Goal: Book appointment/travel/reservation

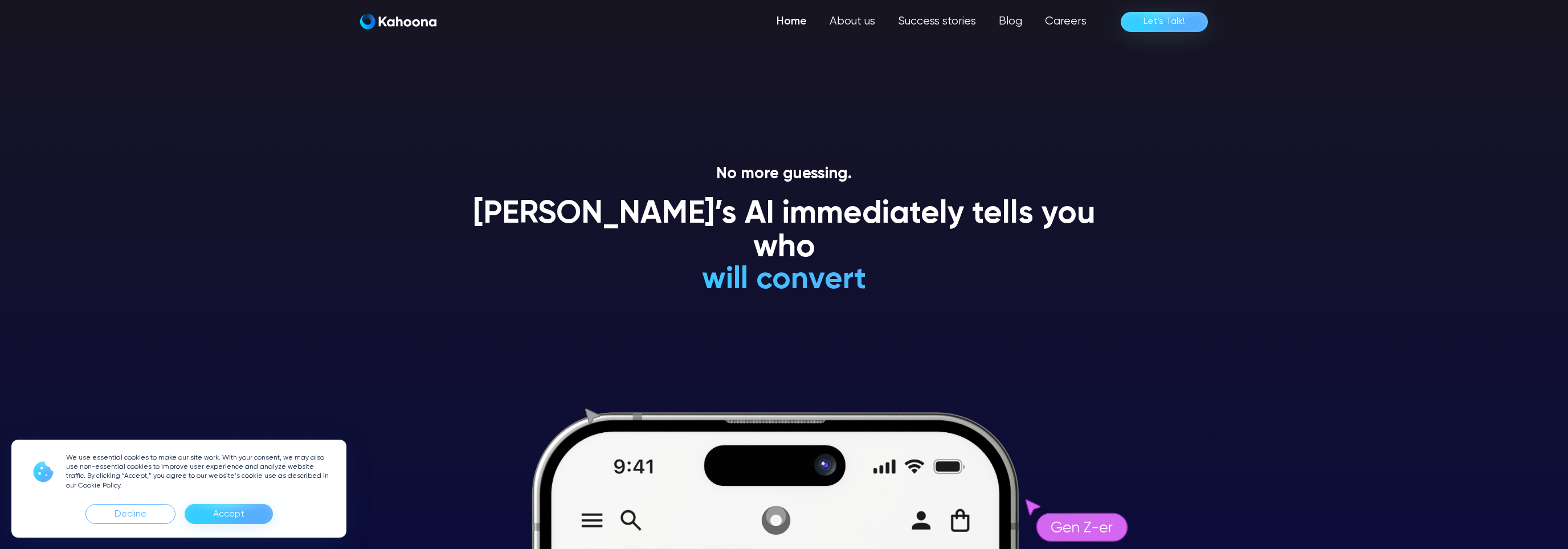
drag, startPoint x: 707, startPoint y: 244, endPoint x: 794, endPoint y: 244, distance: 87.0
click at [794, 127] on h1 "will NEVER convert" at bounding box center [784, 111] width 335 height 34
click at [853, 211] on h1 "[PERSON_NAME]’s AI immediately tells you who" at bounding box center [784, 232] width 650 height 68
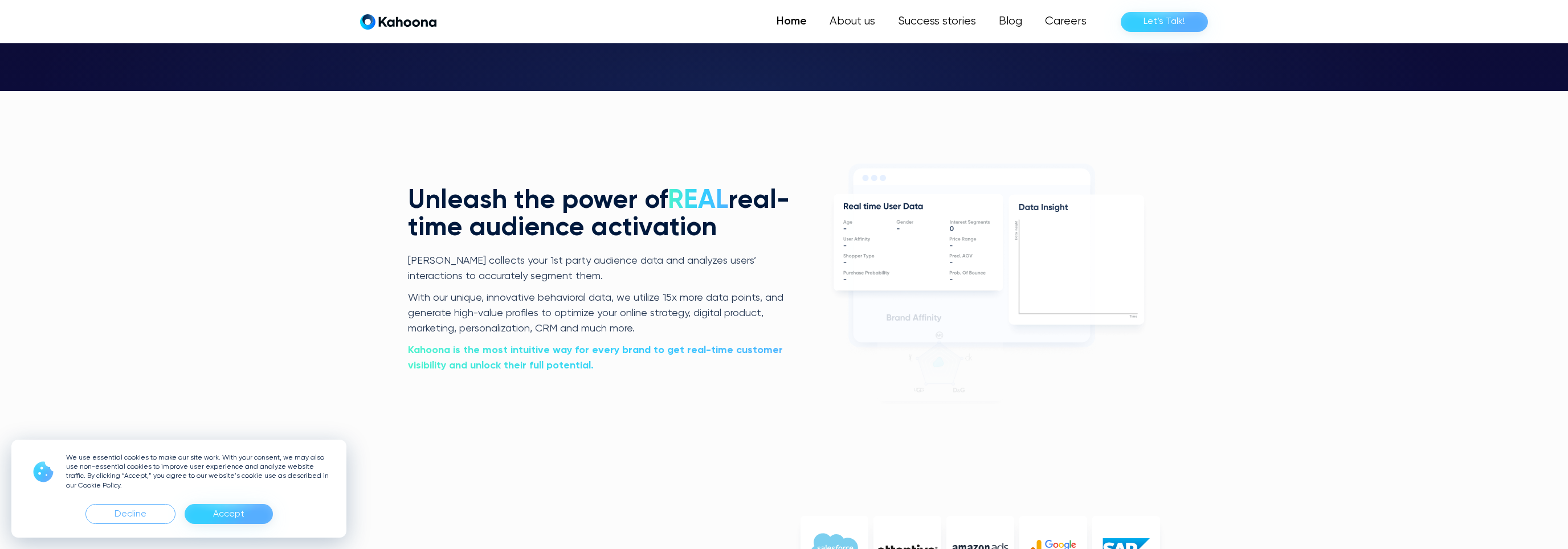
scroll to position [2353, 0]
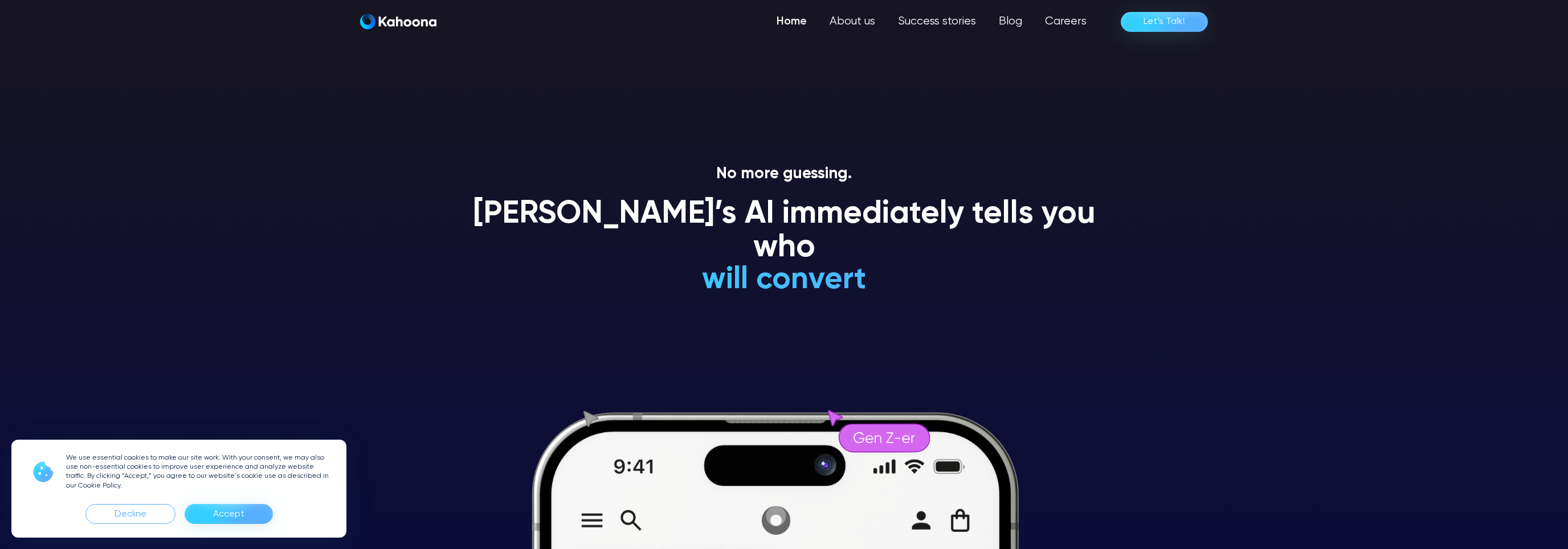
drag, startPoint x: 687, startPoint y: 248, endPoint x: 893, endPoint y: 240, distance: 206.2
click at [893, 240] on div "will convert will NEVER convert is a Gen Z-er is a premium-shopper is an impuls…" at bounding box center [784, 179] width 335 height 237
click at [893, 127] on h1 "will NEVER convert" at bounding box center [784, 111] width 335 height 34
drag, startPoint x: 1127, startPoint y: 206, endPoint x: 1118, endPoint y: 254, distance: 48.8
click at [1118, 254] on section "No more guessing. Kahoona’s AI immediately tells you who will convert will NEVE…" at bounding box center [784, 274] width 1568 height 549
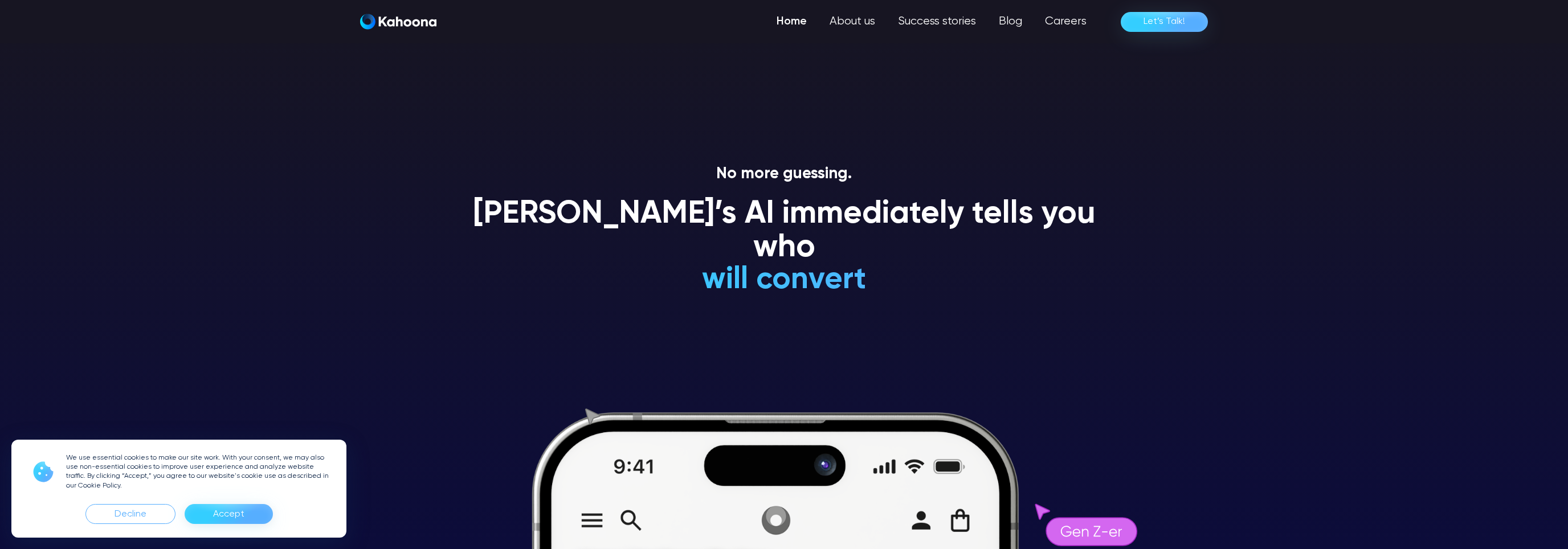
click at [1118, 254] on section "No more guessing. Kahoona’s AI immediately tells you who will convert will NEVE…" at bounding box center [784, 274] width 1568 height 549
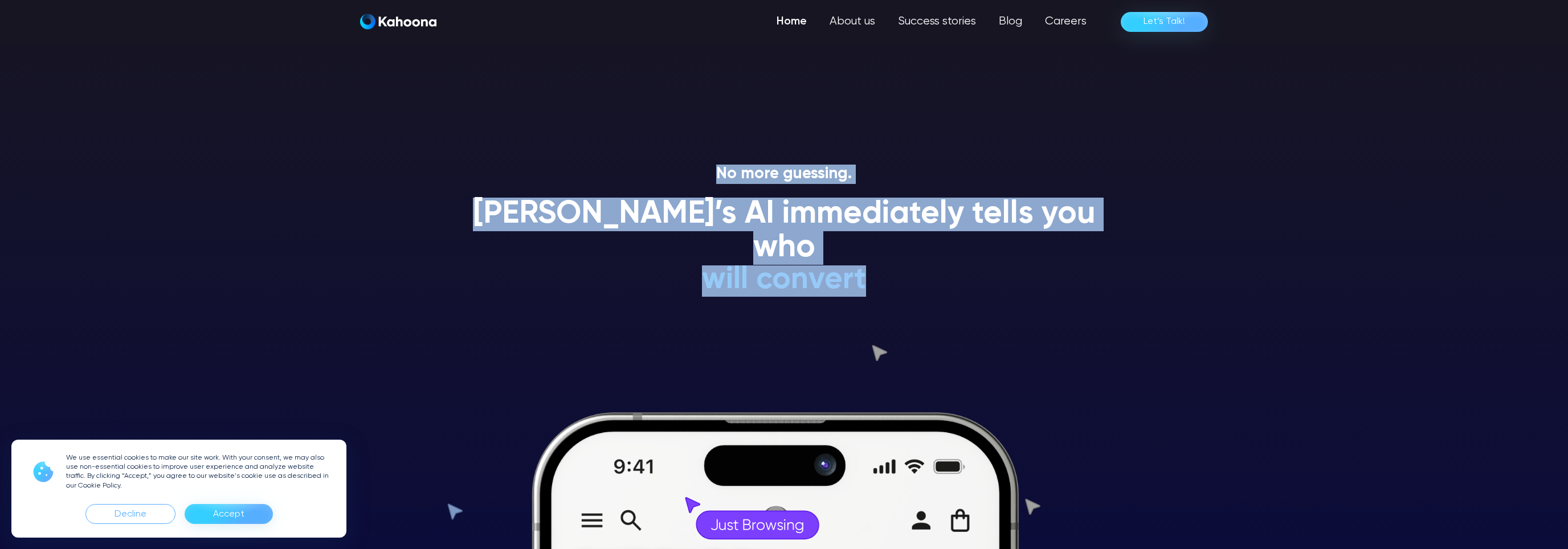
drag, startPoint x: 650, startPoint y: 190, endPoint x: 970, endPoint y: 285, distance: 333.8
click at [970, 285] on section "No more guessing. Kahoona’s AI immediately tells you who will convert will NEVE…" at bounding box center [784, 274] width 1568 height 549
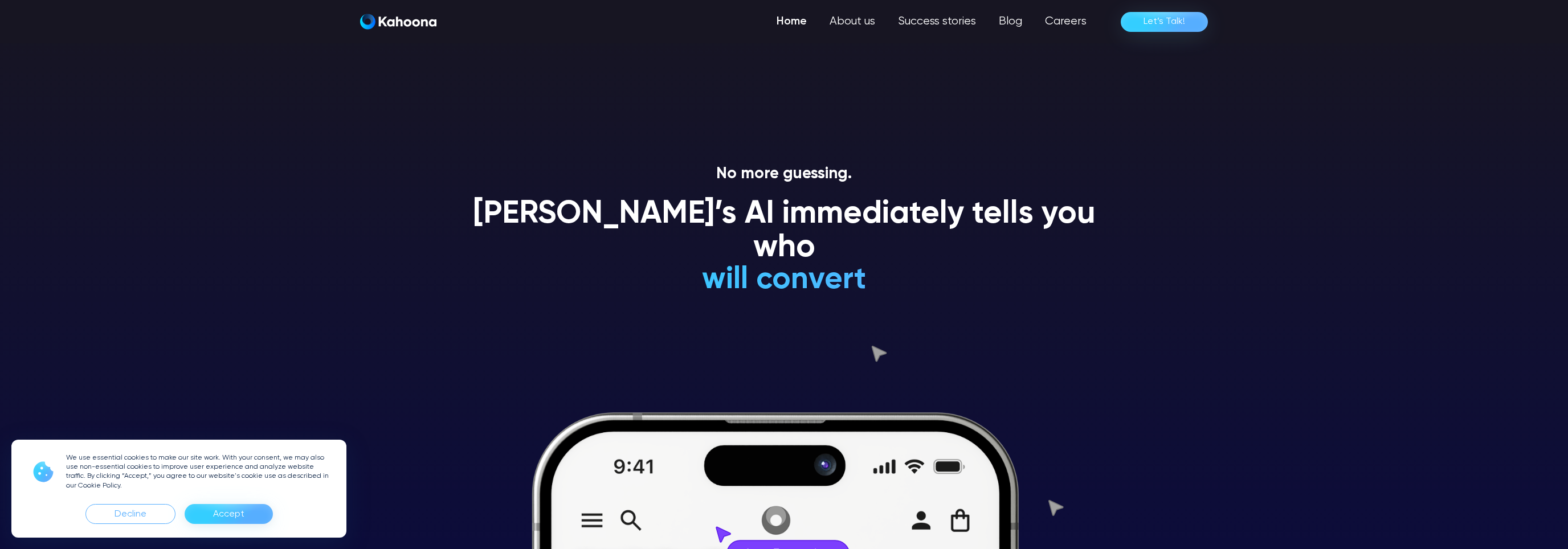
click at [970, 285] on div "No more guessing. Kahoona’s AI immediately tells you who will convert will NEVE…" at bounding box center [784, 357] width 650 height 385
click at [1140, 17] on link "Let’s Talk!" at bounding box center [1164, 22] width 87 height 20
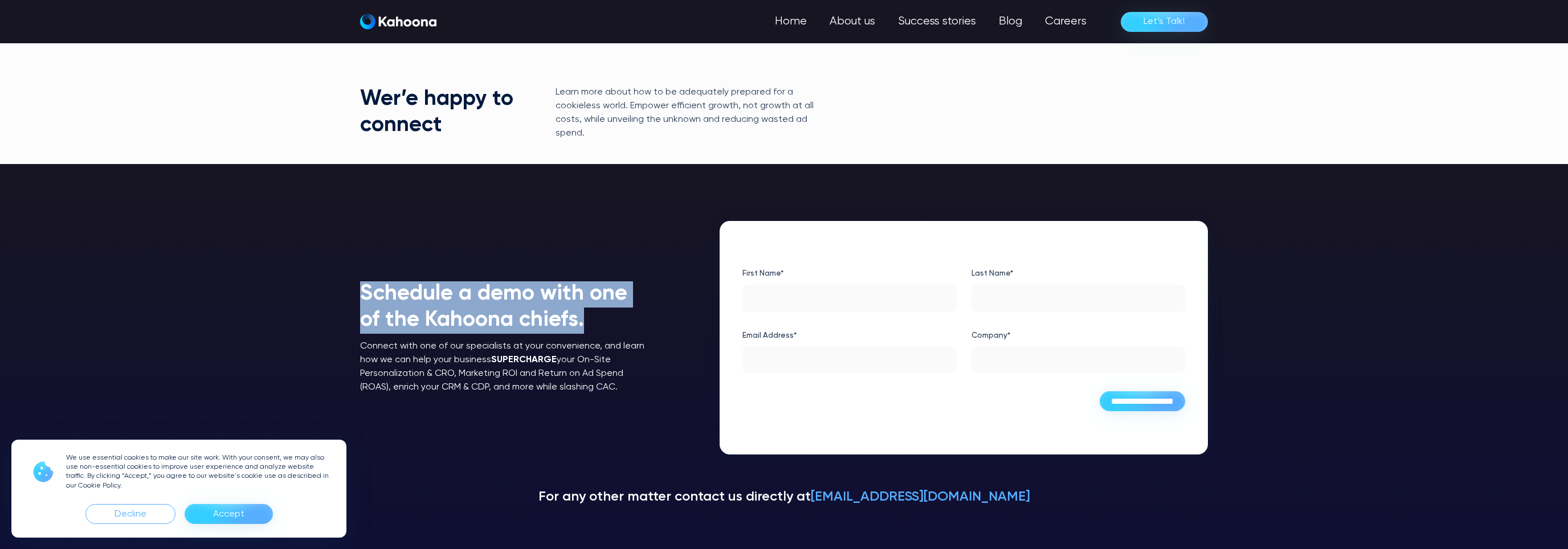
drag, startPoint x: 361, startPoint y: 292, endPoint x: 590, endPoint y: 325, distance: 231.4
click at [590, 325] on h1 "Schedule a demo with one of the Kahoona chiefs." at bounding box center [505, 307] width 290 height 52
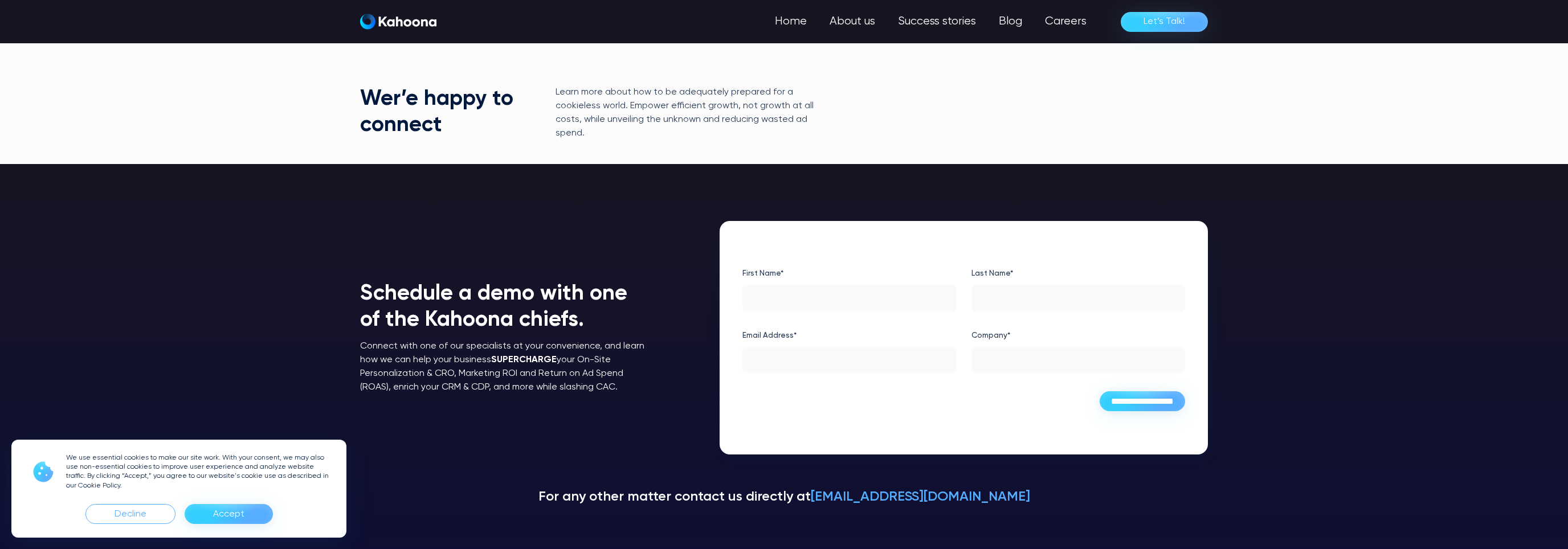
click at [590, 325] on h1 "Schedule a demo with one of the Kahoona chiefs." at bounding box center [505, 307] width 290 height 52
drag, startPoint x: 619, startPoint y: 324, endPoint x: 625, endPoint y: 237, distance: 87.2
click at [625, 237] on div "Schedule a demo with one of the Kahoona chiefs. Connect with one of our special…" at bounding box center [505, 337] width 290 height 233
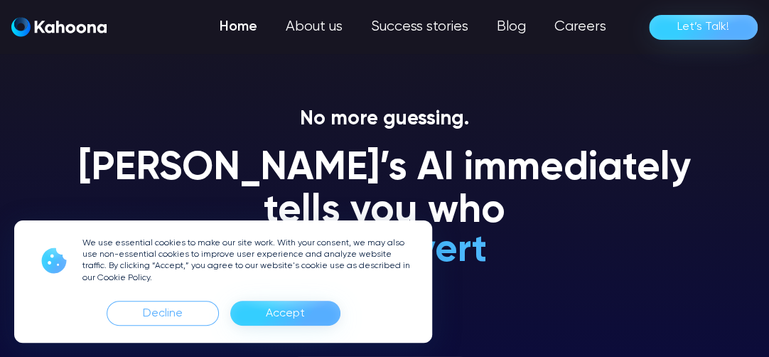
click at [259, 313] on div "Accept" at bounding box center [285, 313] width 110 height 25
